Goal: Transaction & Acquisition: Purchase product/service

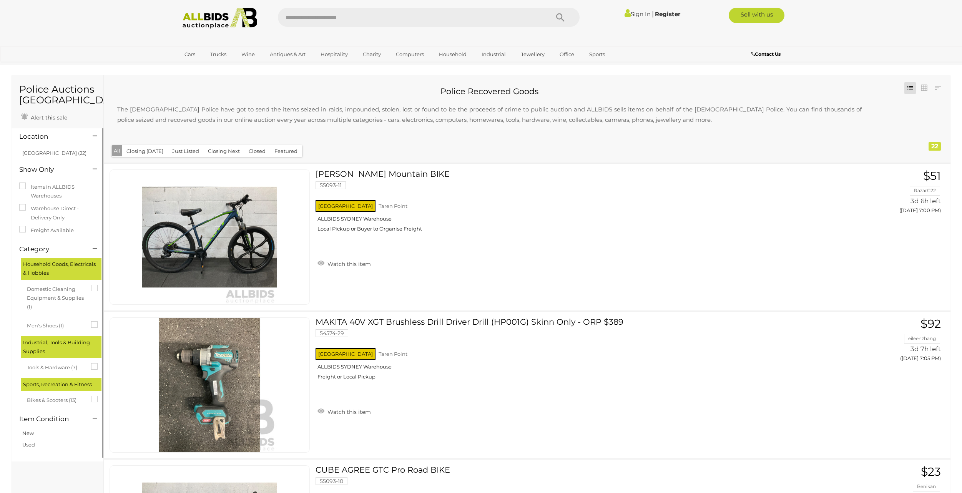
click at [39, 136] on h4 "Location" at bounding box center [50, 136] width 62 height 7
click at [93, 135] on icon at bounding box center [95, 136] width 5 height 8
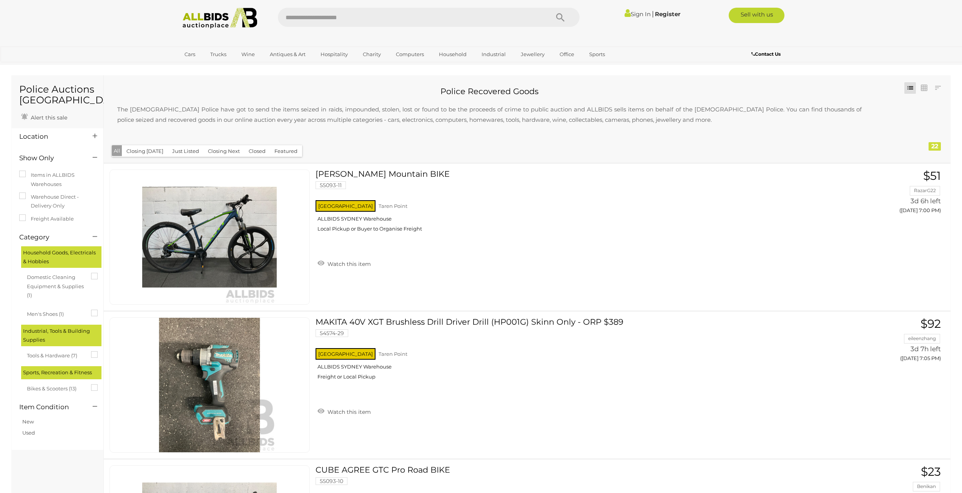
click at [37, 138] on h4 "Location" at bounding box center [50, 136] width 62 height 7
click at [38, 136] on h4 "Location" at bounding box center [50, 136] width 62 height 7
click at [96, 135] on icon at bounding box center [95, 136] width 5 height 8
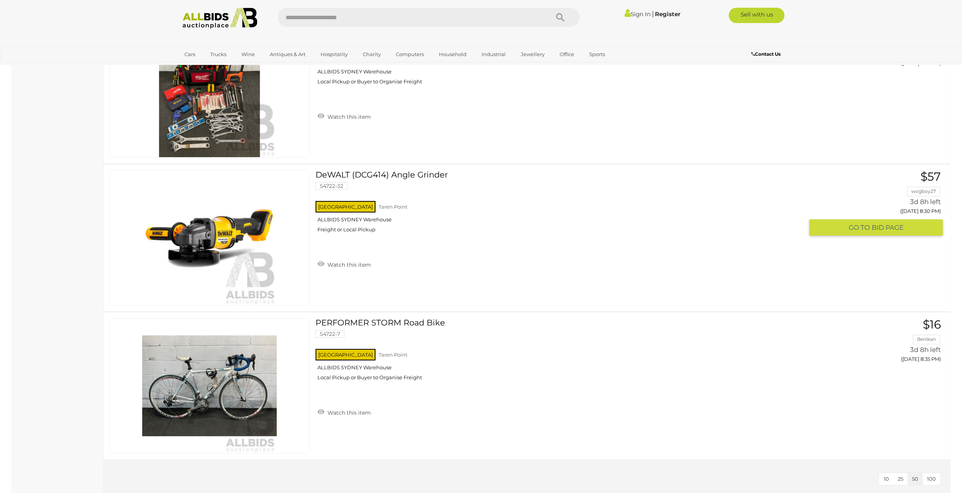
scroll to position [3074, 0]
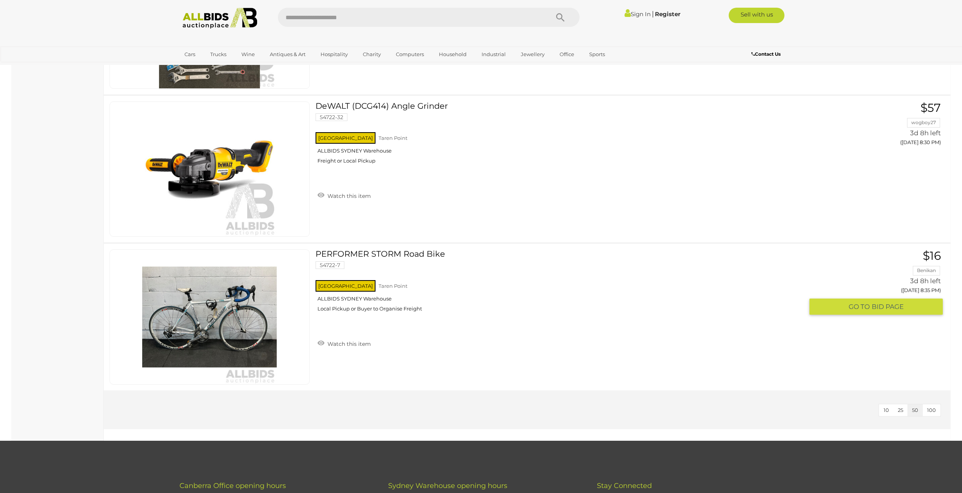
drag, startPoint x: 644, startPoint y: 233, endPoint x: 621, endPoint y: 241, distance: 24.8
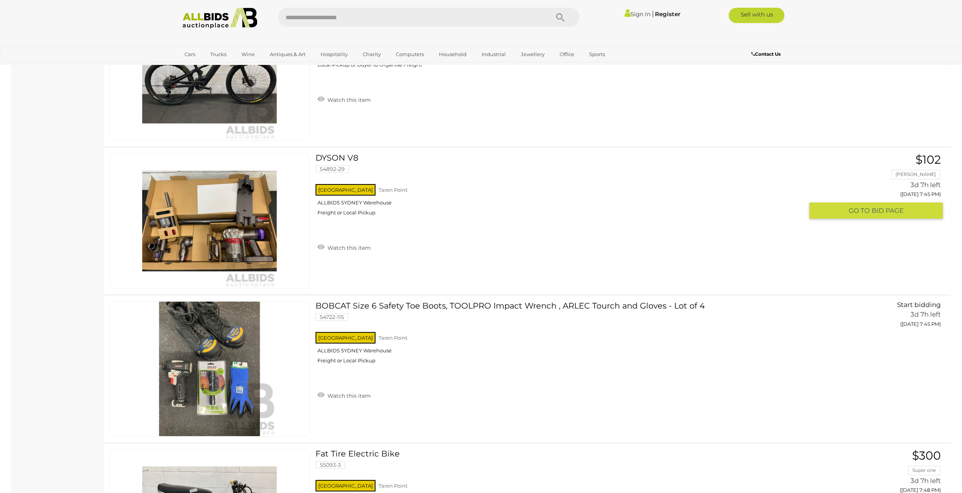
scroll to position [1768, 0]
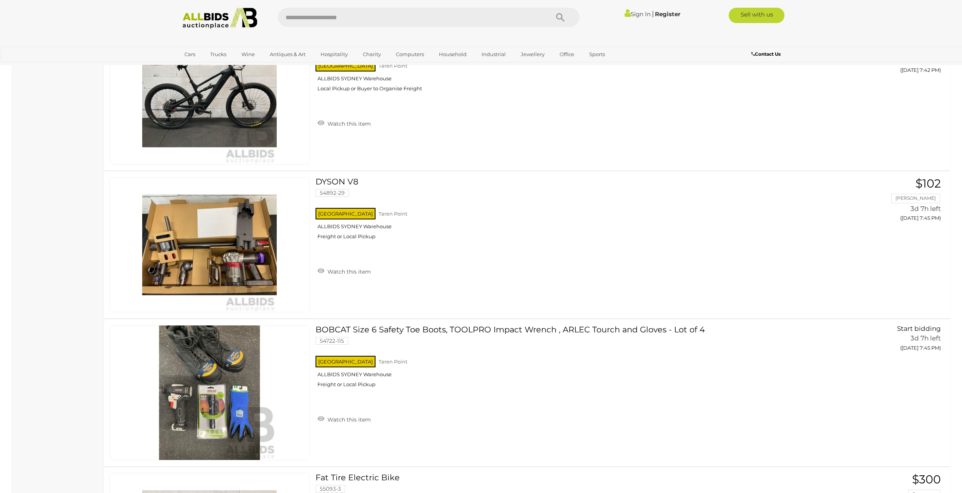
click at [207, 15] on img at bounding box center [219, 18] width 83 height 21
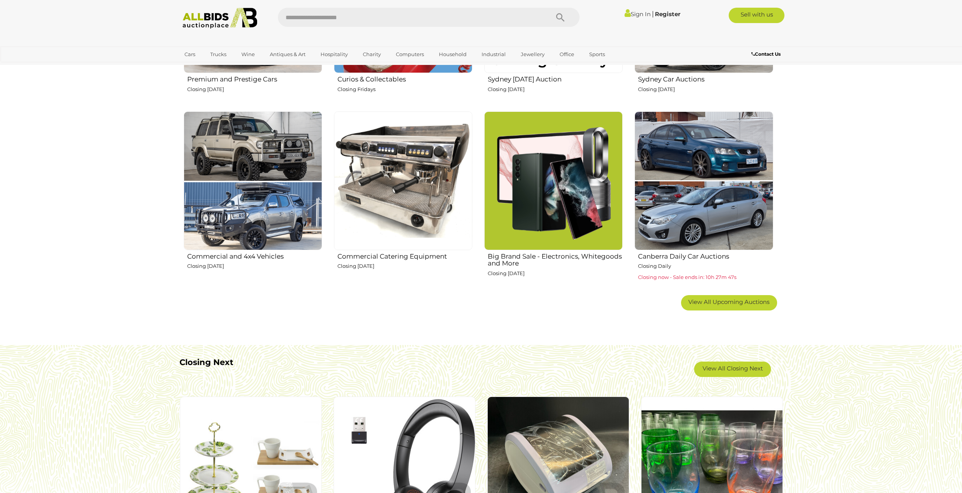
scroll to position [423, 0]
